Goal: Find specific page/section: Find specific page/section

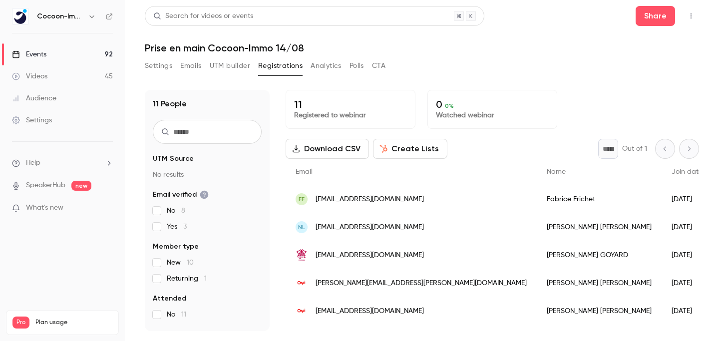
scroll to position [112, 0]
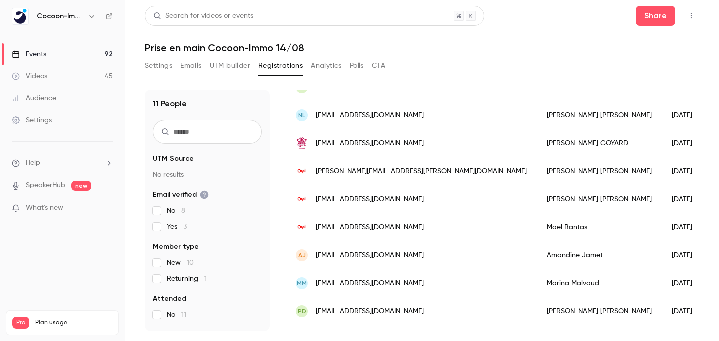
click at [62, 53] on link "Events 92" at bounding box center [62, 54] width 125 height 22
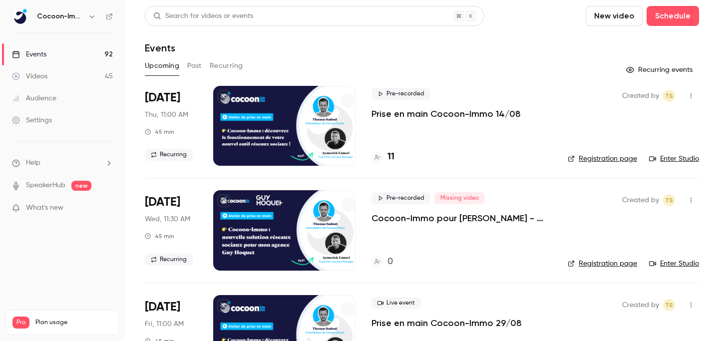
click at [401, 112] on p "Prise en main Cocoon-Immo 14/08" at bounding box center [446, 114] width 149 height 12
